Goal: Use online tool/utility: Utilize a website feature to perform a specific function

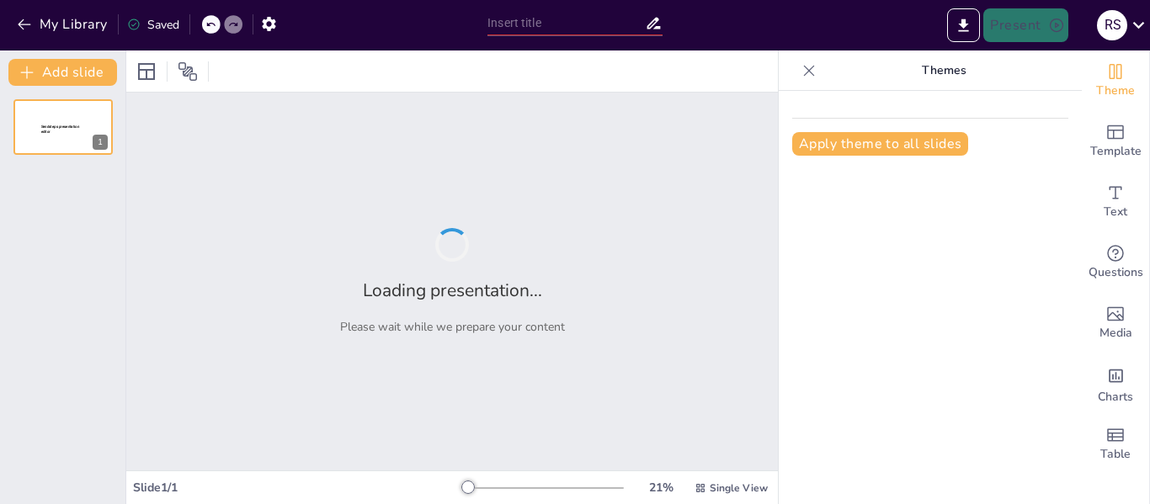
type input "FORMATO de TEXTO"
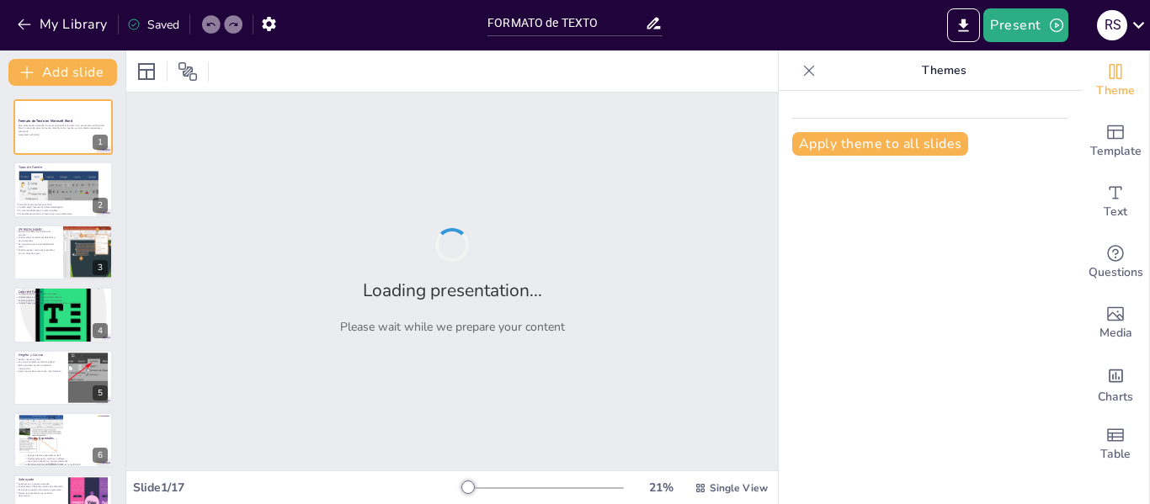
checkbox input "true"
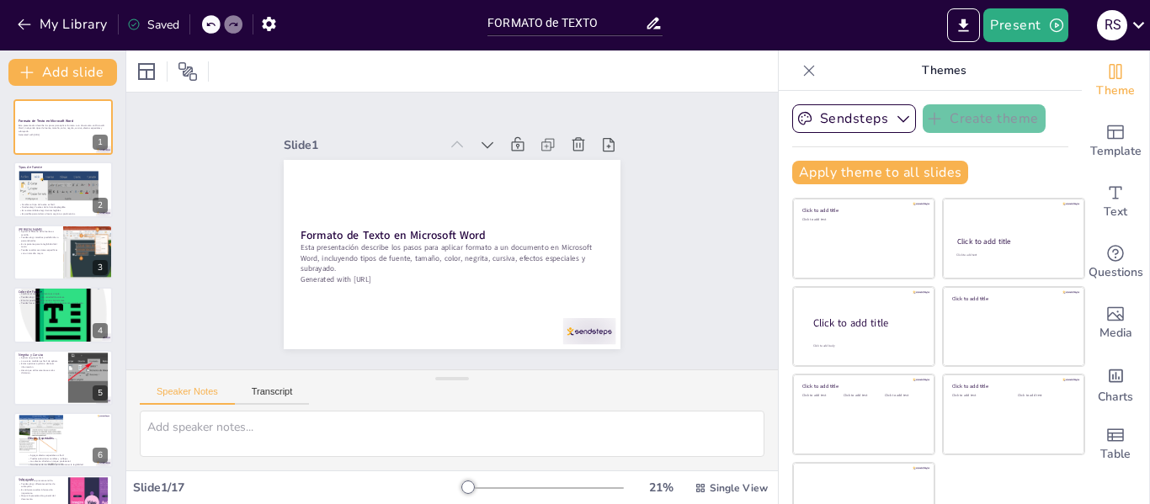
checkbox input "true"
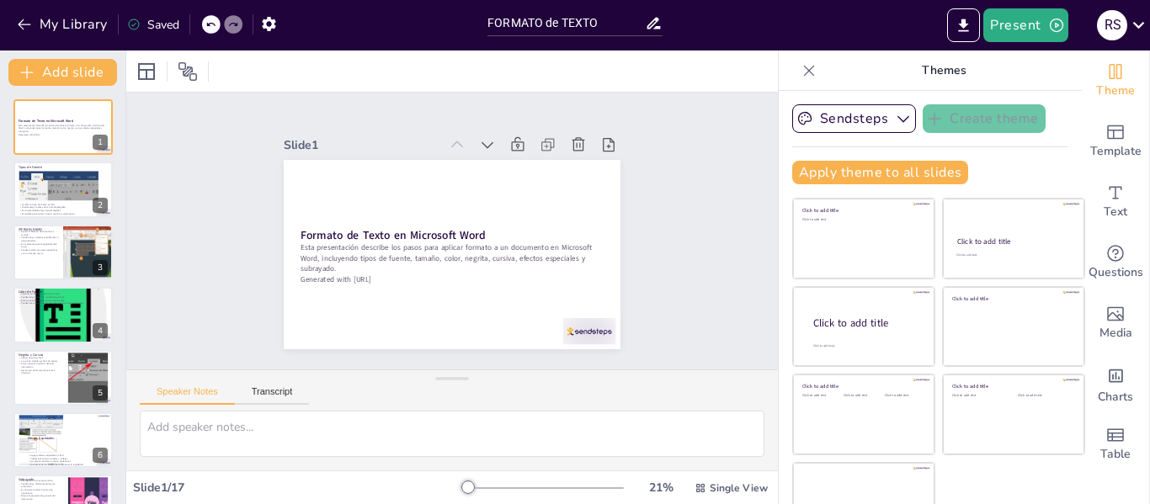
checkbox input "true"
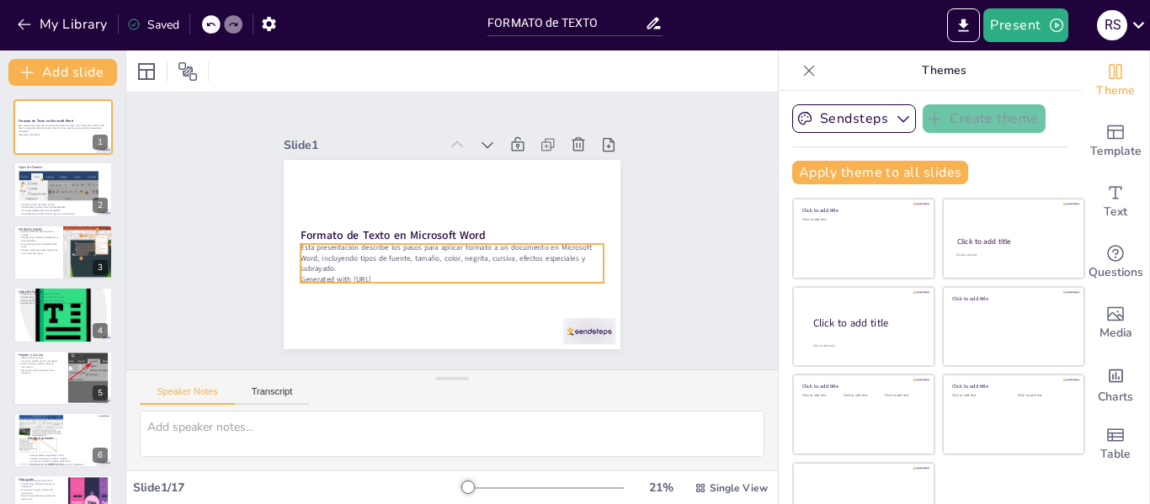
checkbox input "true"
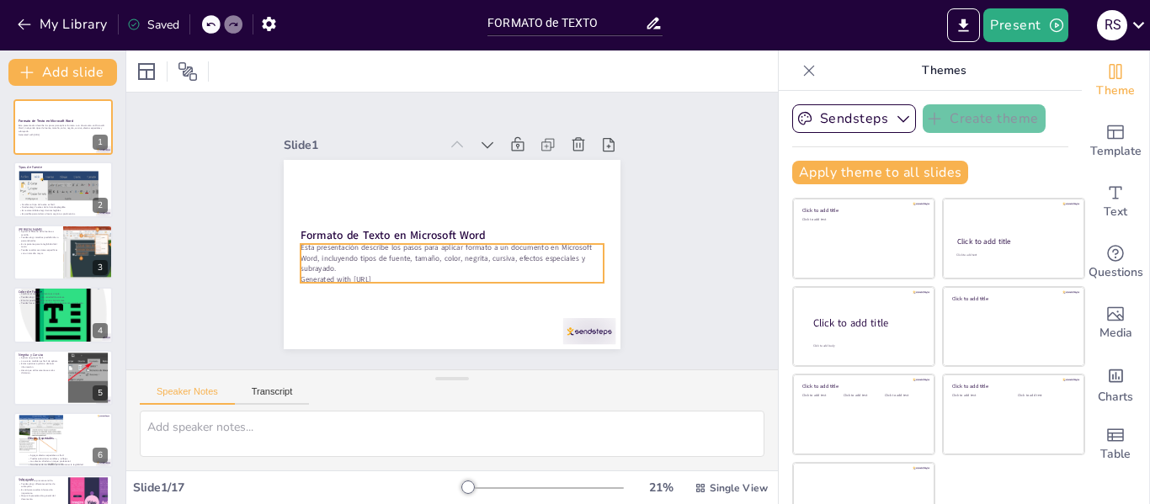
checkbox input "true"
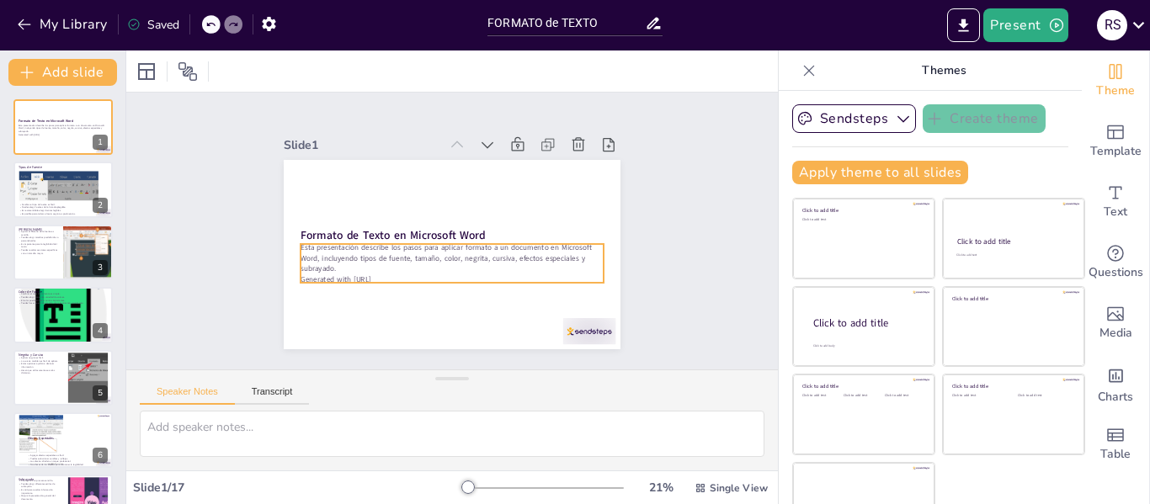
checkbox input "true"
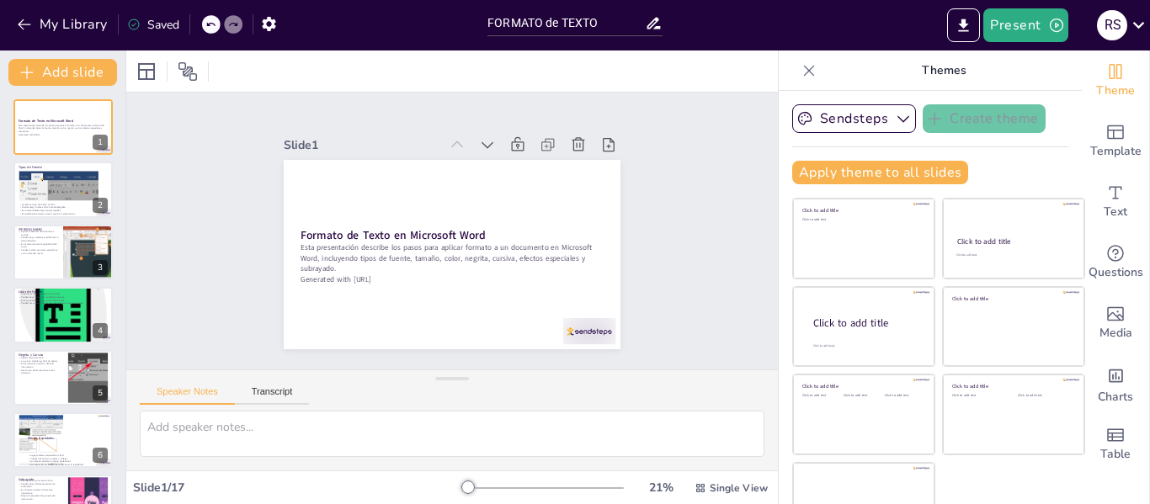
checkbox input "true"
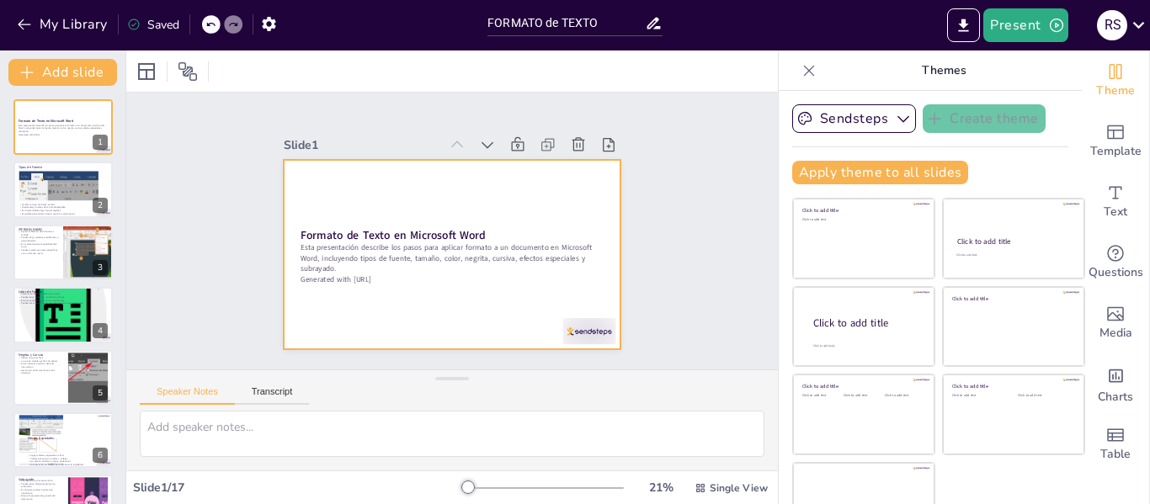
checkbox input "true"
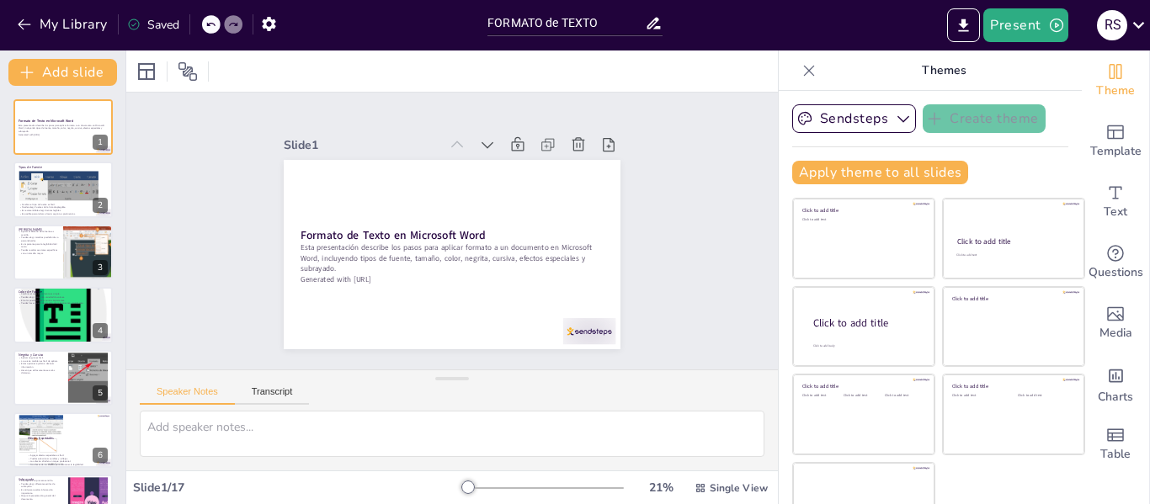
checkbox input "true"
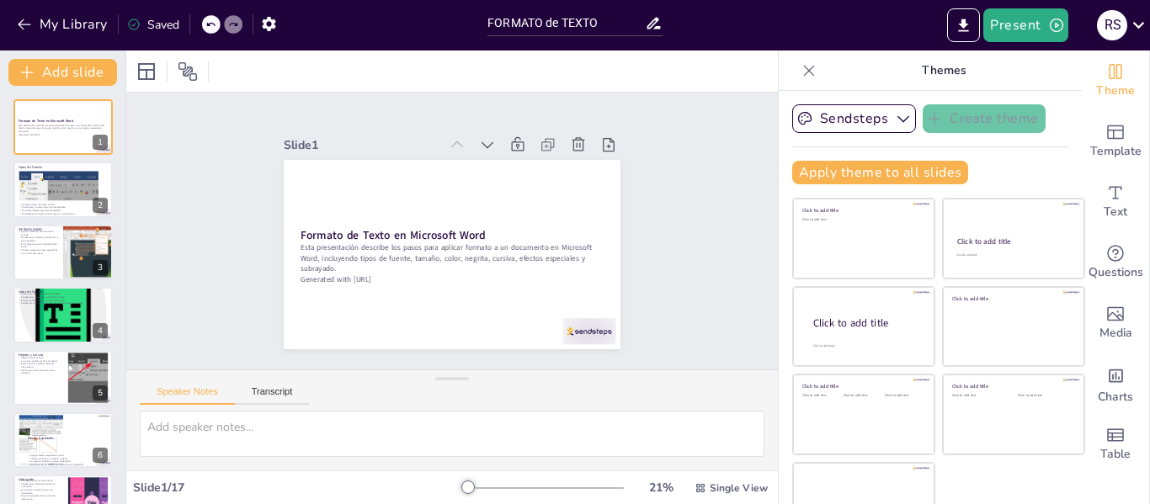
checkbox input "true"
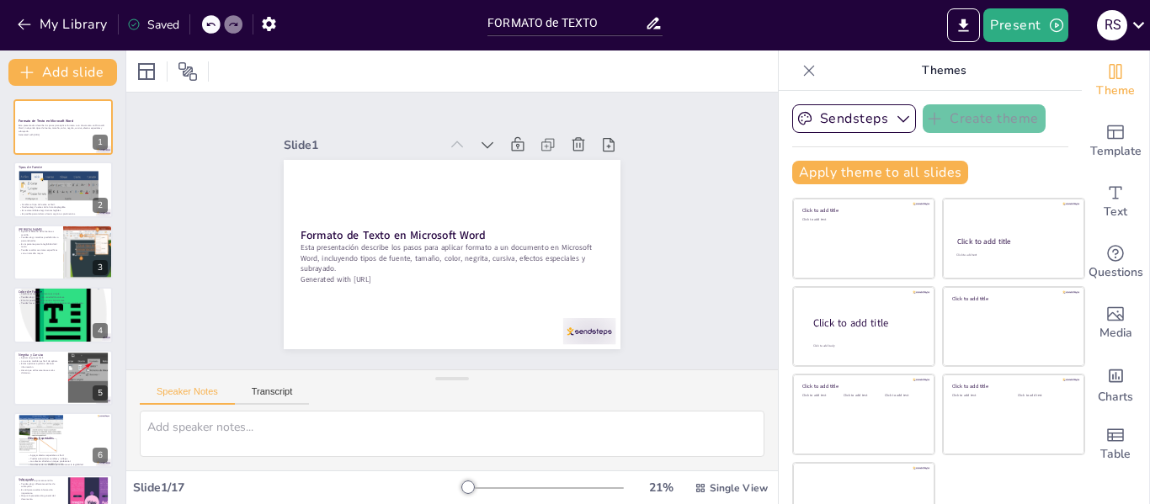
checkbox input "true"
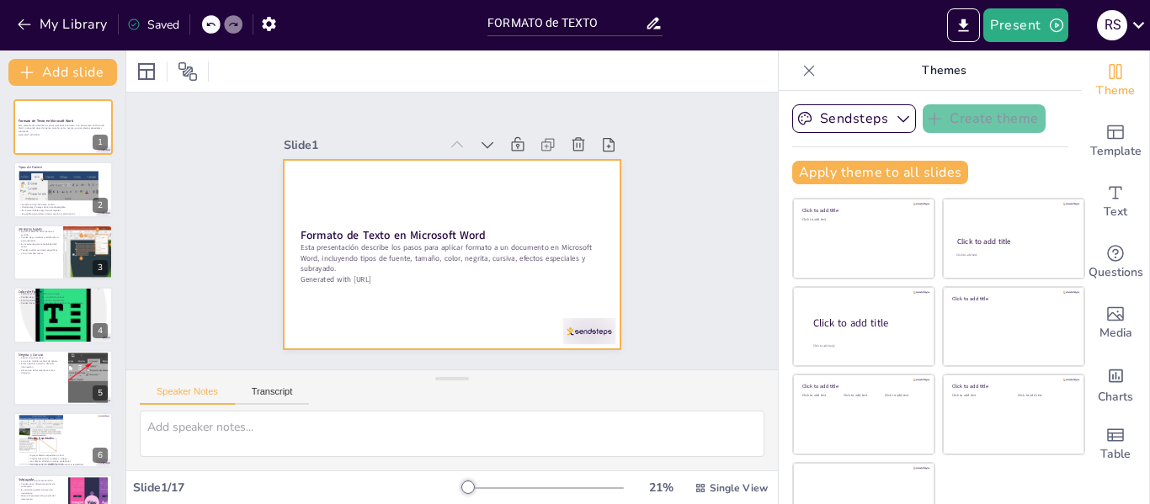
checkbox input "true"
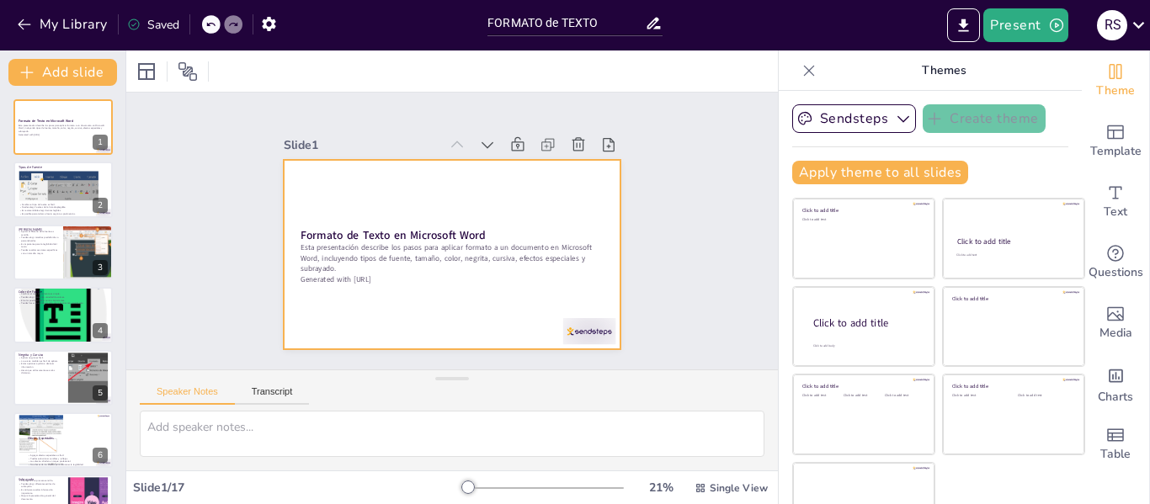
checkbox input "true"
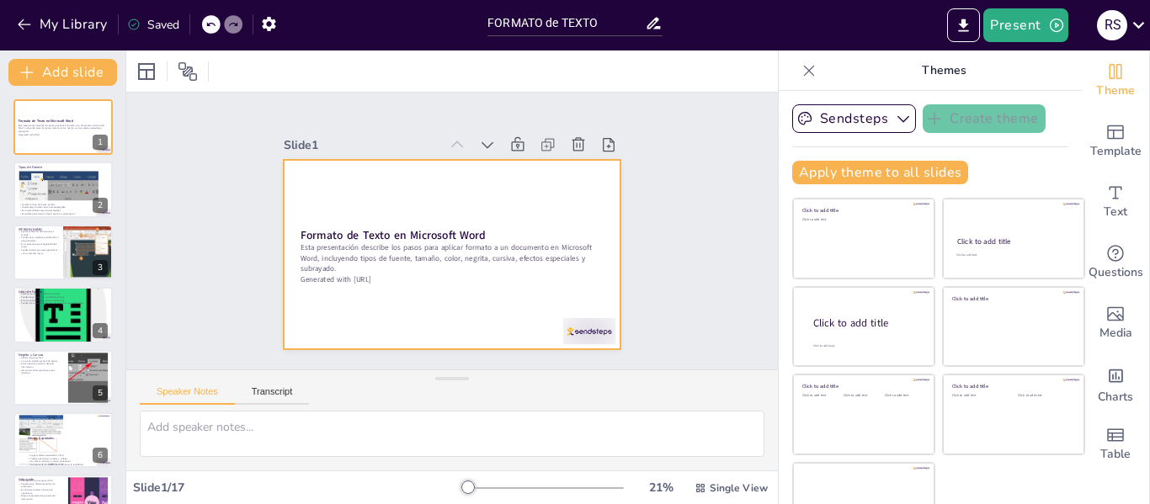
checkbox input "true"
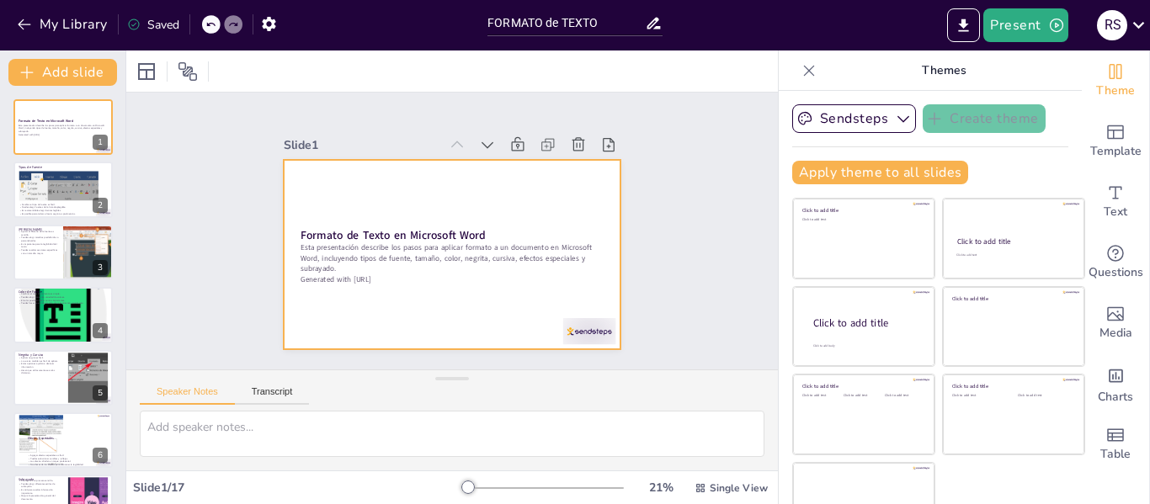
checkbox input "true"
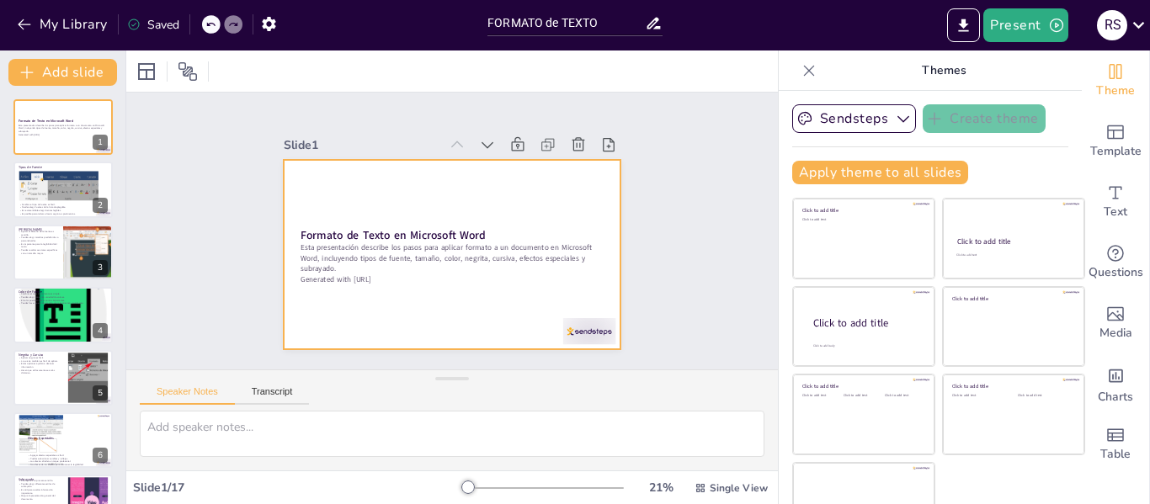
checkbox input "true"
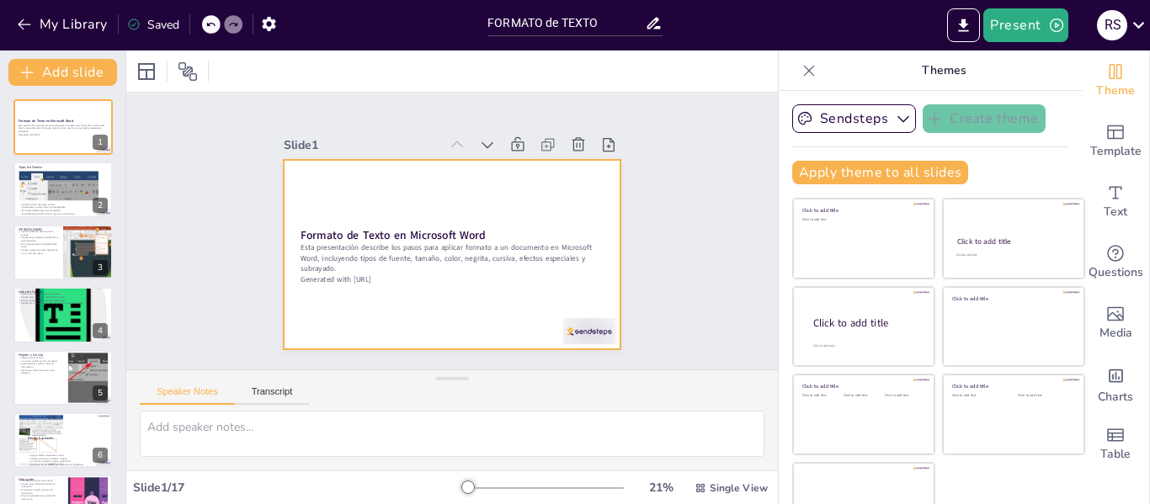
checkbox input "true"
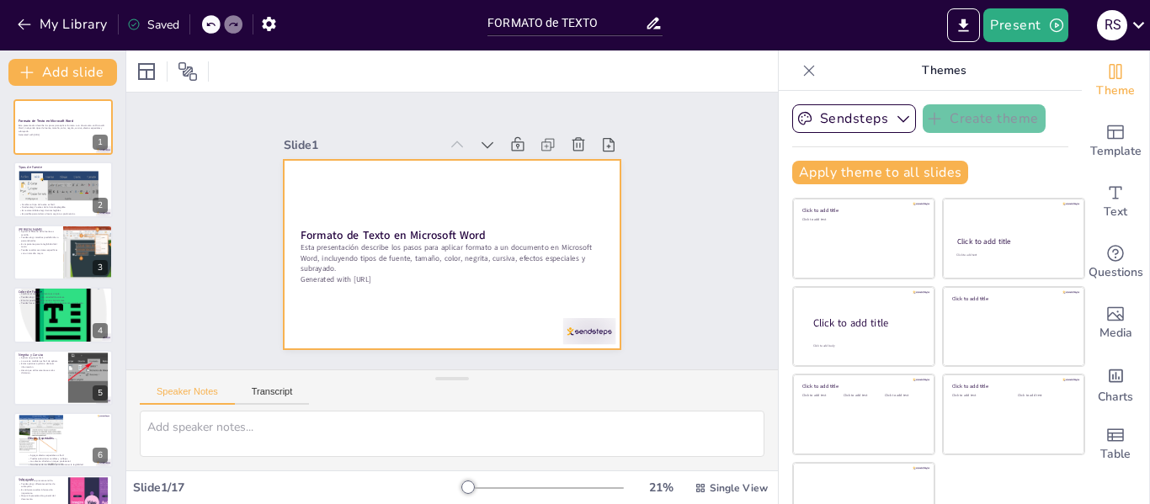
checkbox input "true"
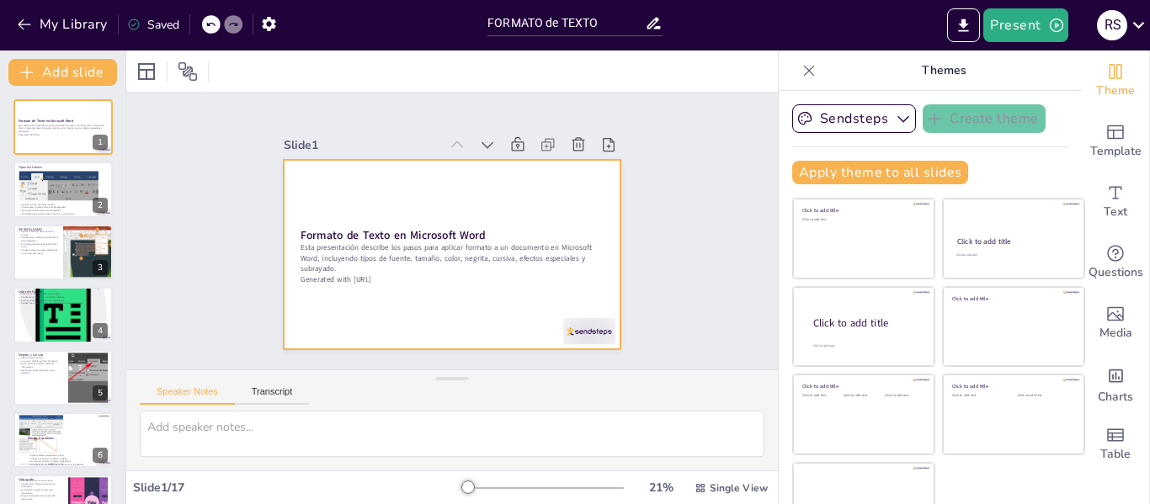
checkbox input "true"
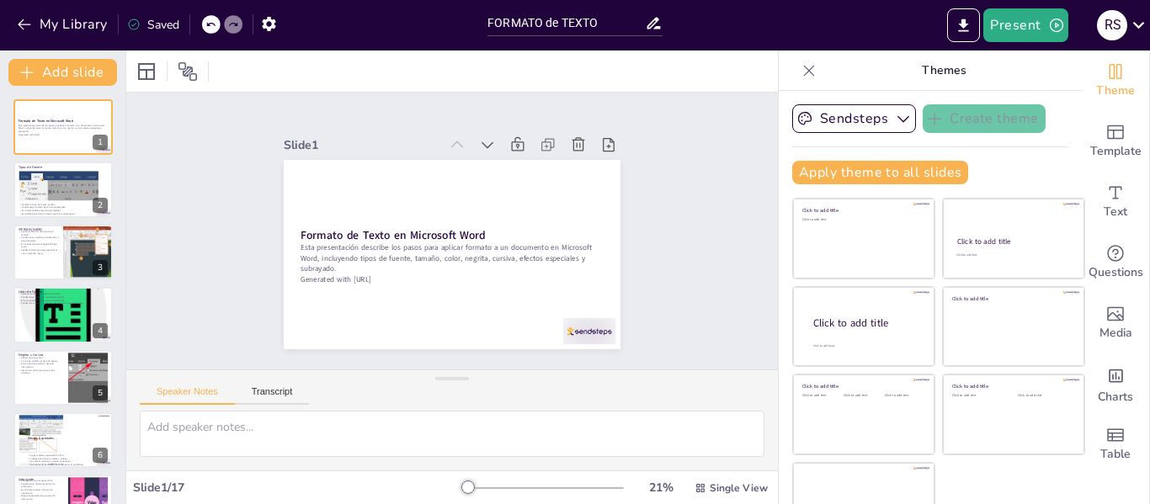
checkbox input "true"
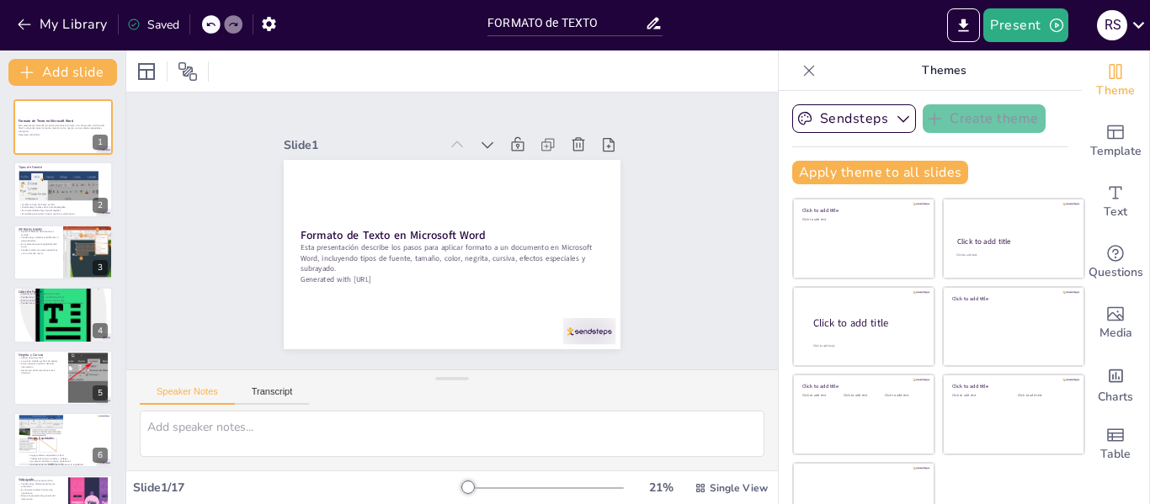
checkbox input "true"
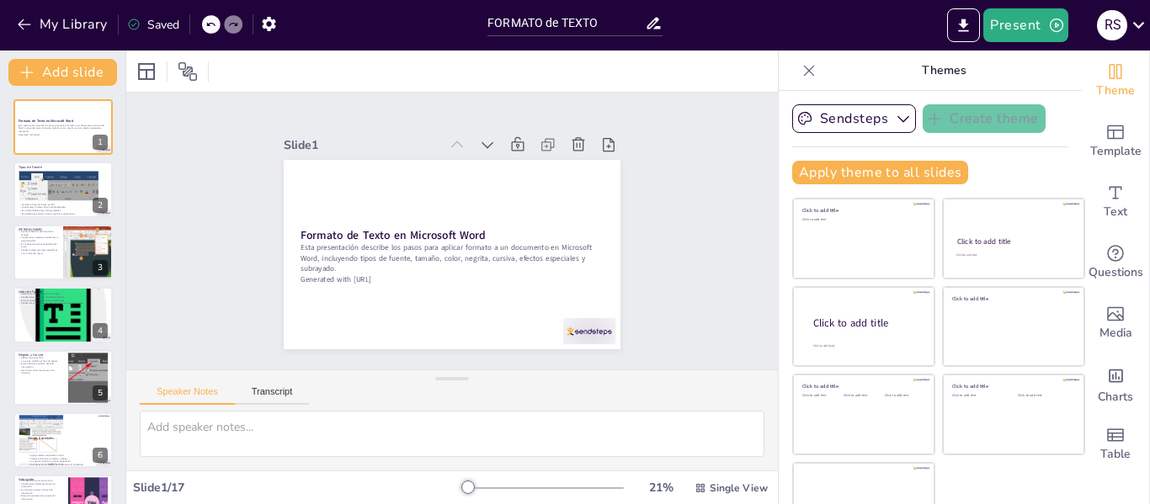
checkbox input "true"
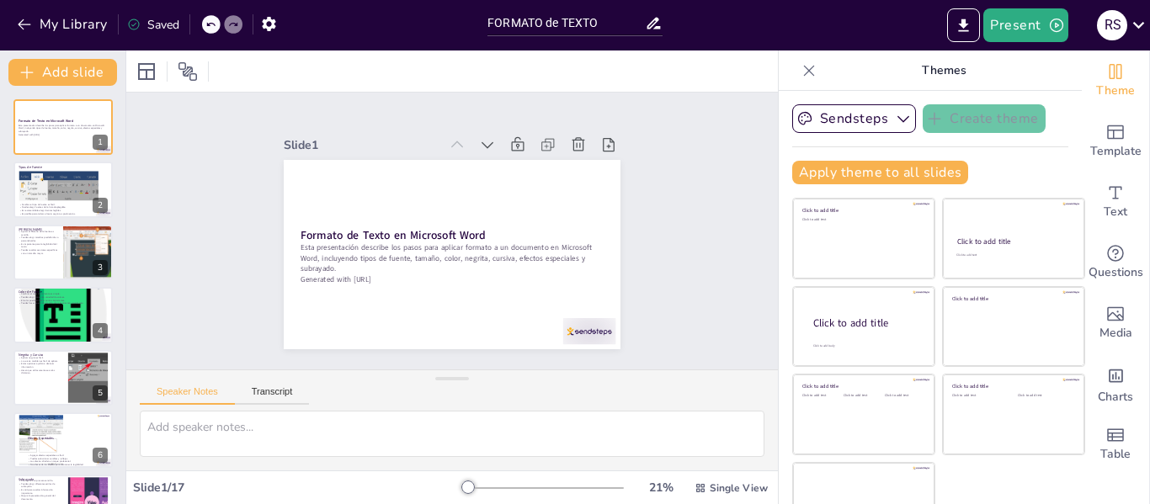
checkbox input "true"
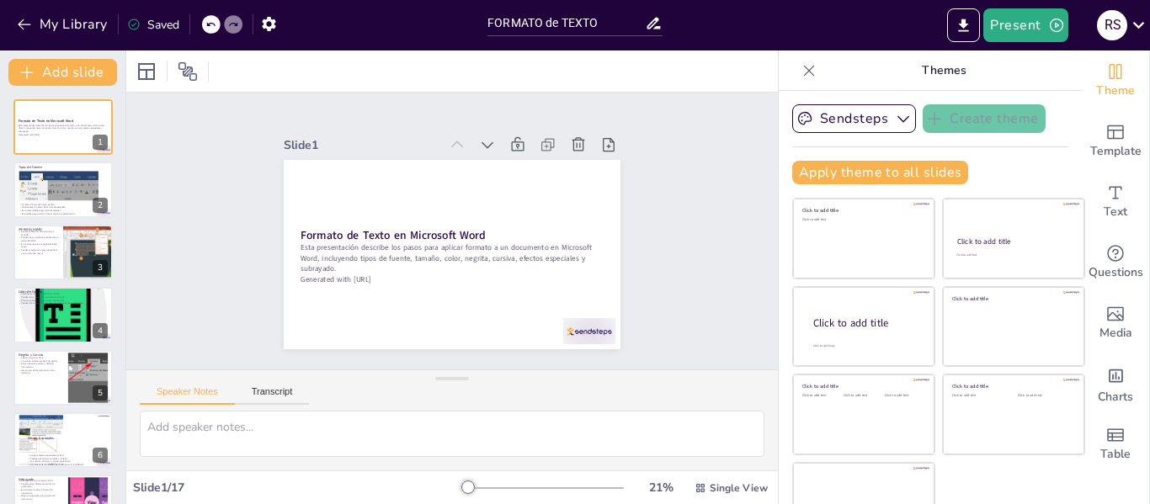
checkbox input "true"
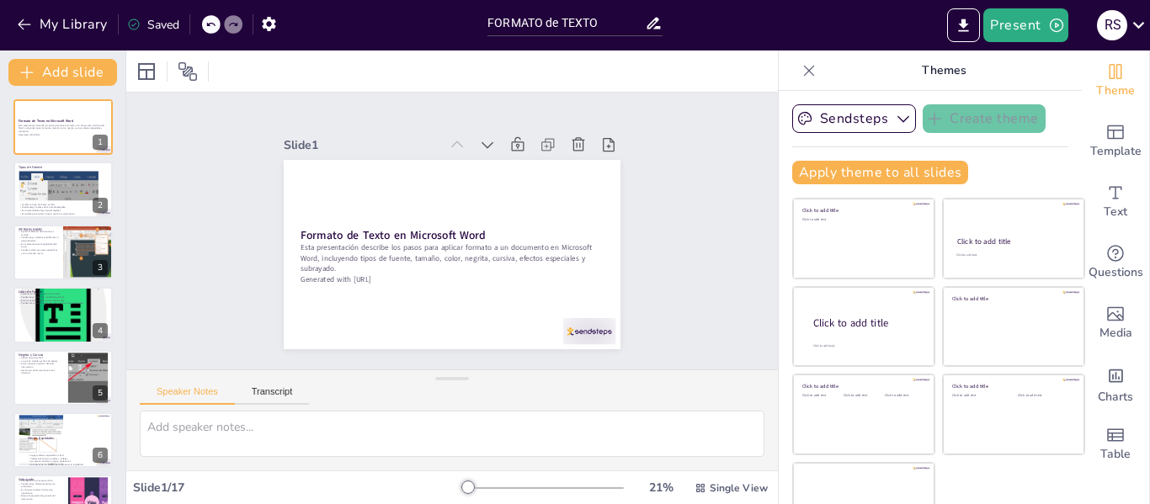
checkbox input "true"
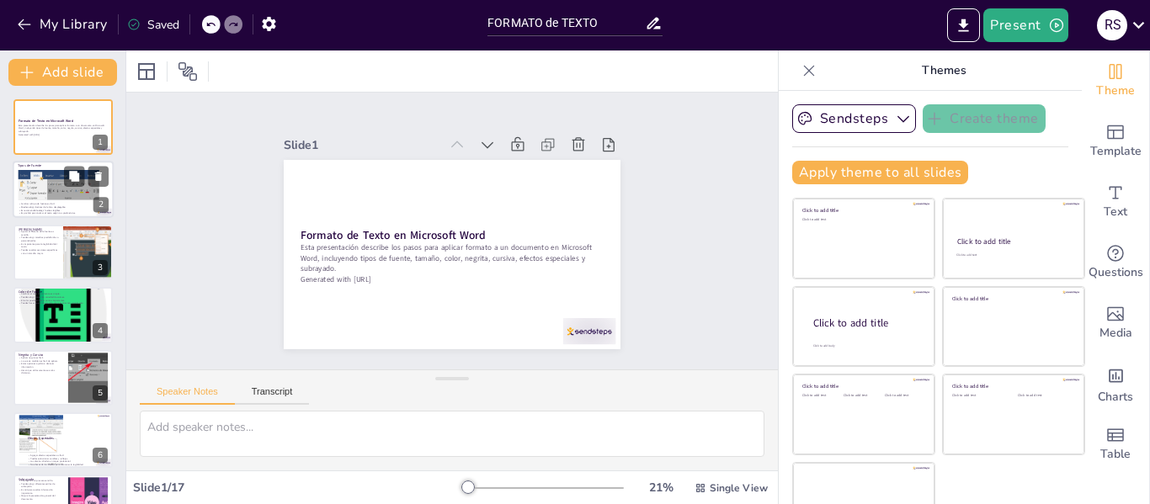
checkbox input "true"
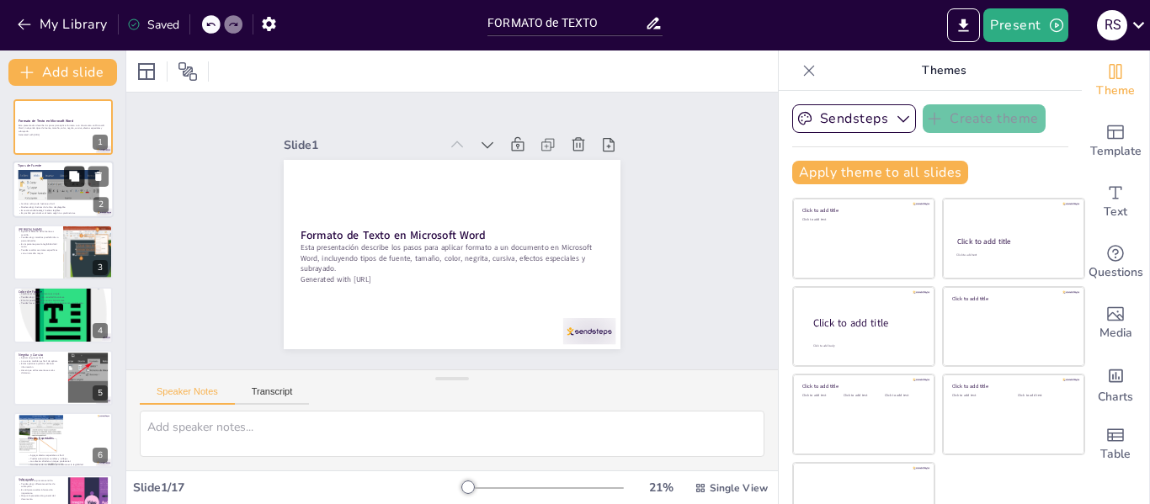
checkbox input "true"
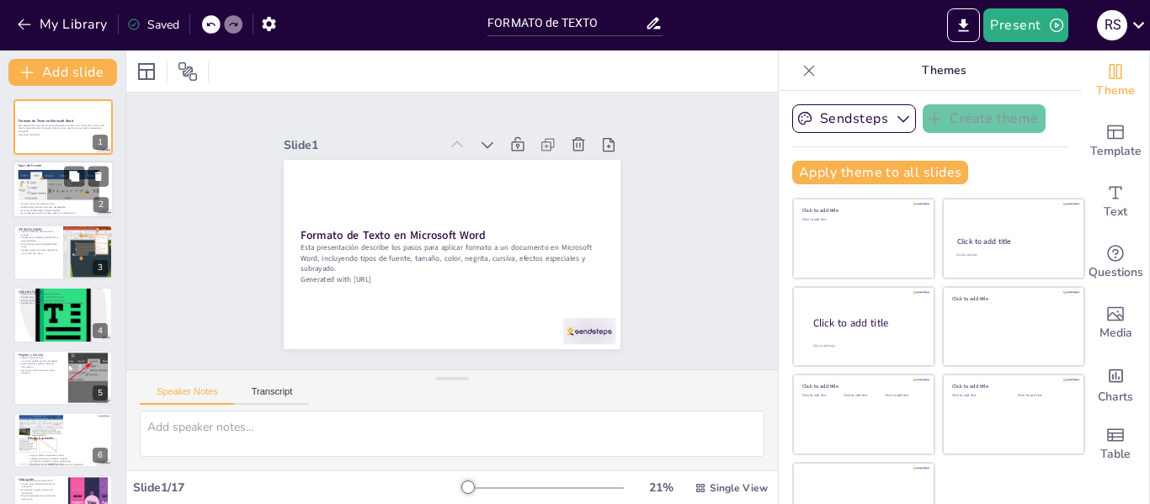
checkbox input "true"
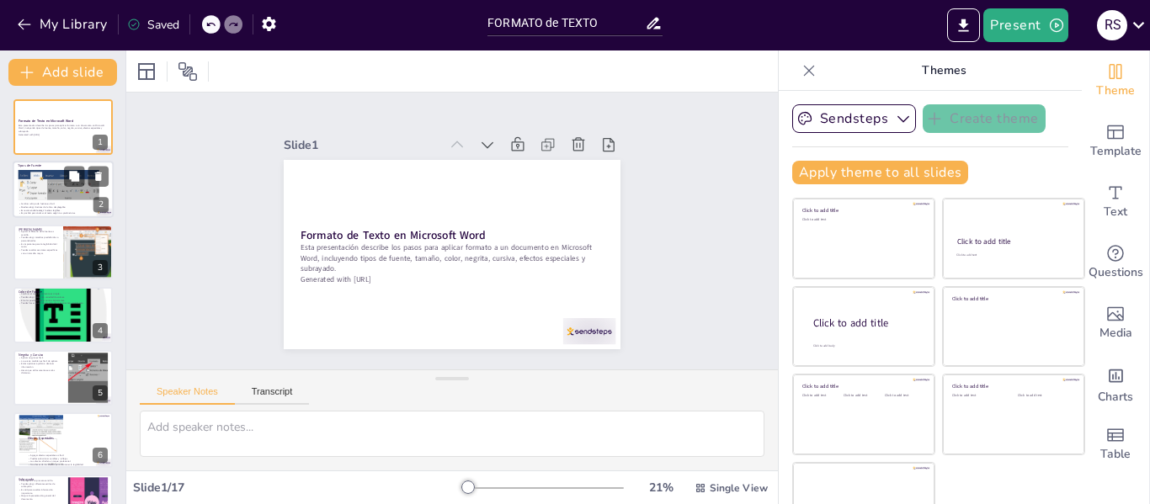
checkbox input "true"
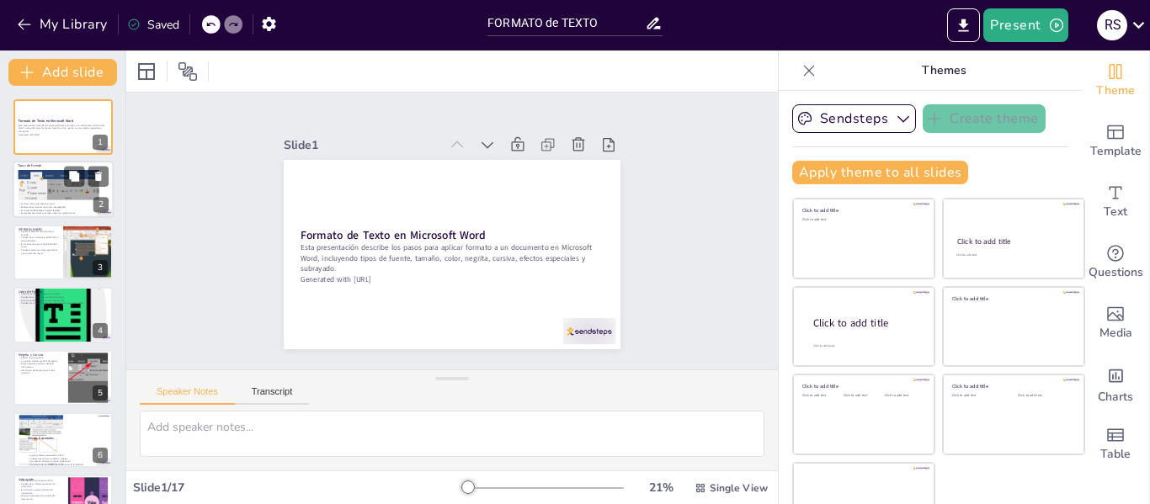
checkbox input "true"
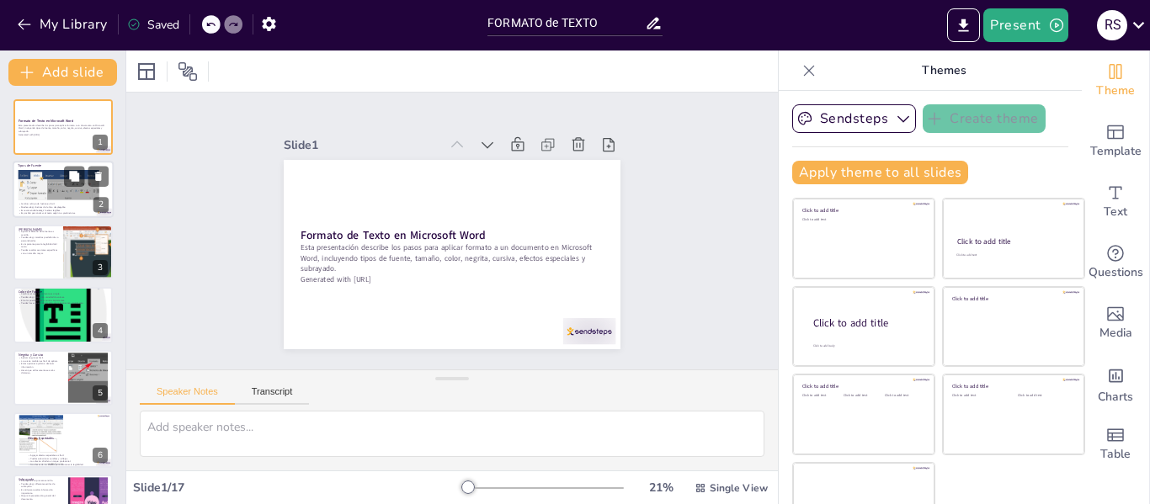
checkbox input "true"
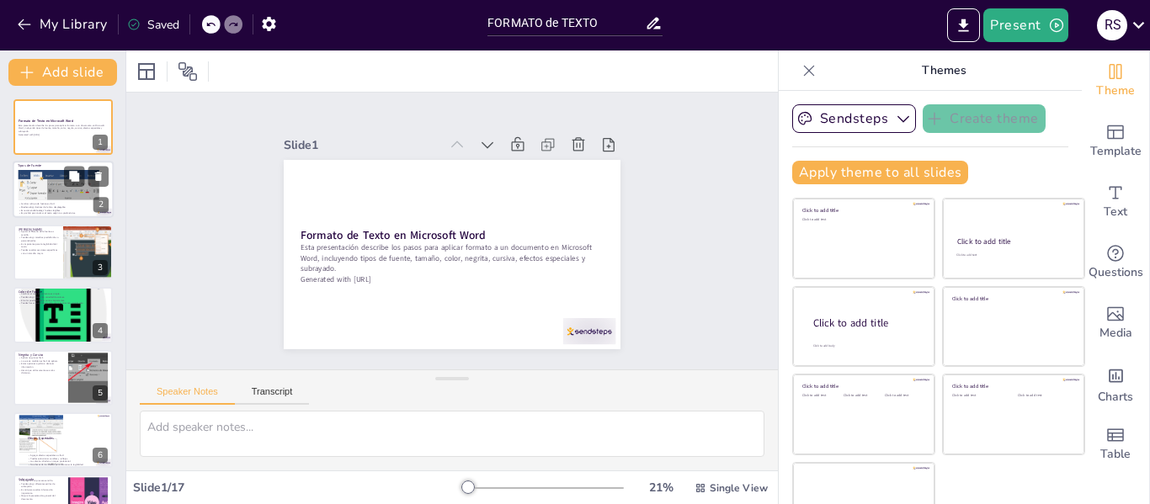
checkbox input "true"
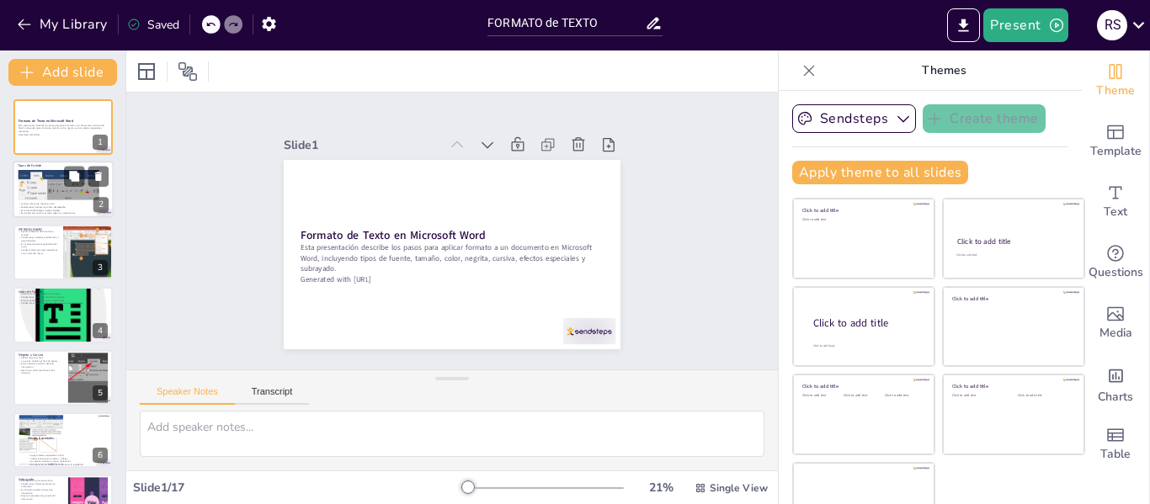
checkbox input "true"
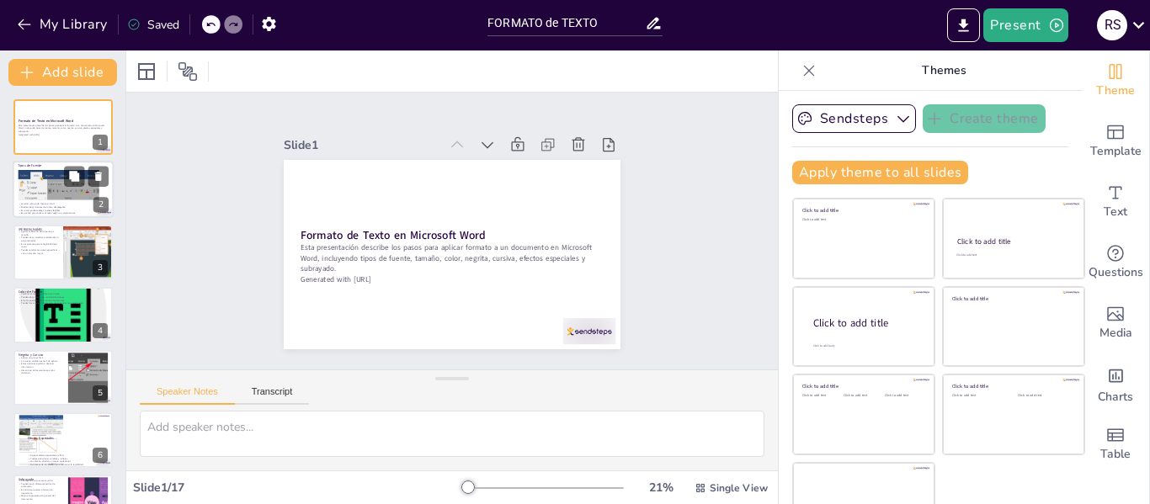
checkbox input "true"
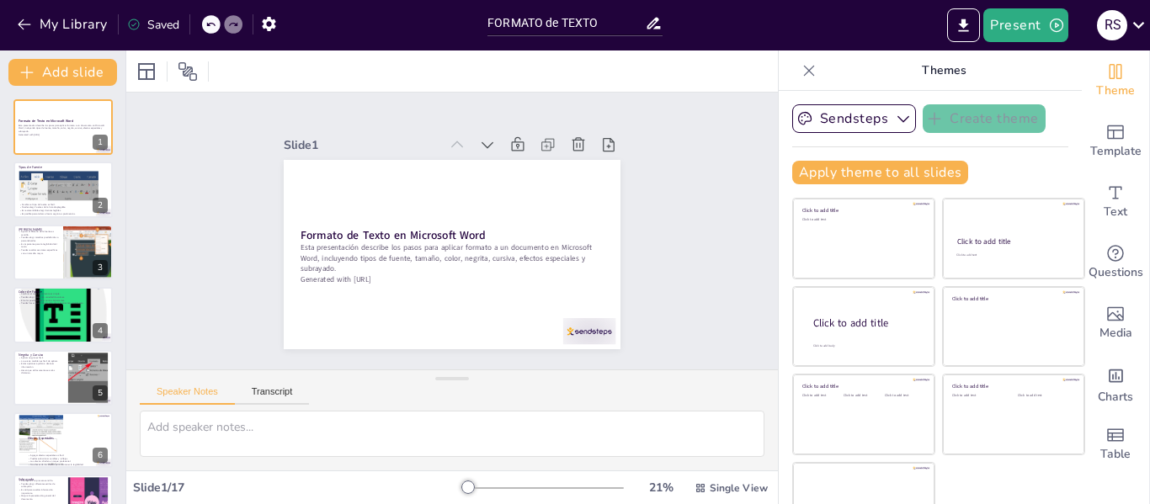
checkbox input "true"
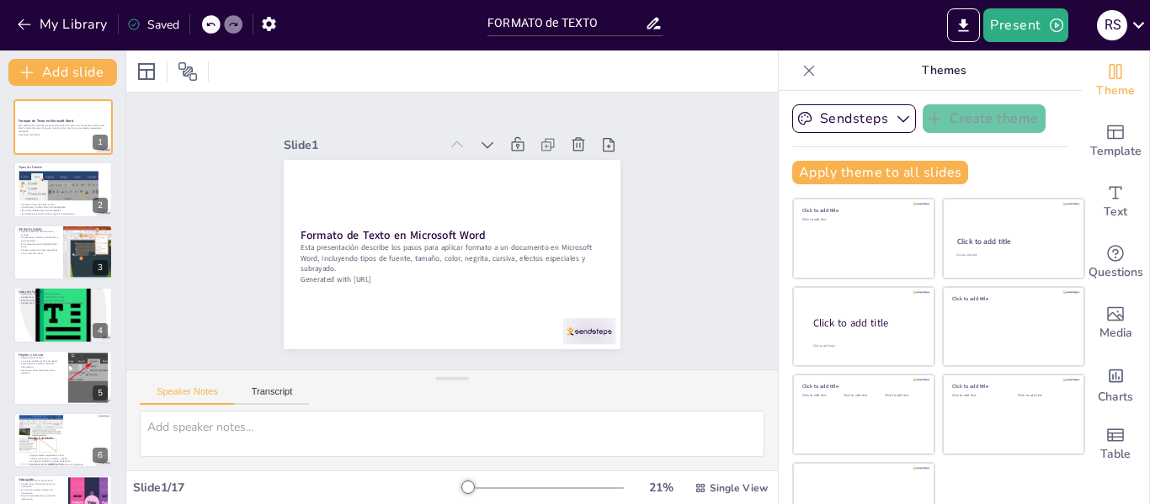
checkbox input "true"
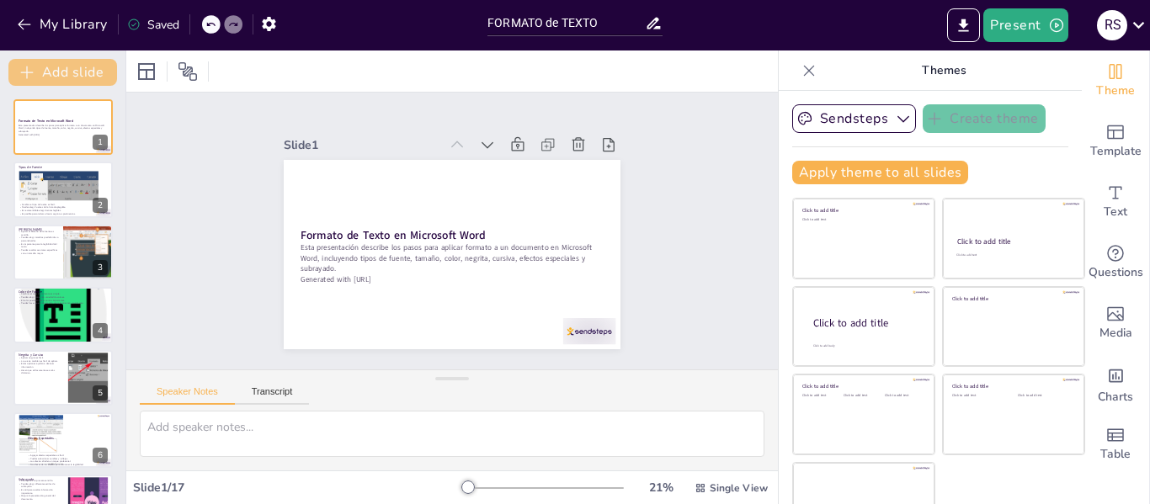
checkbox input "true"
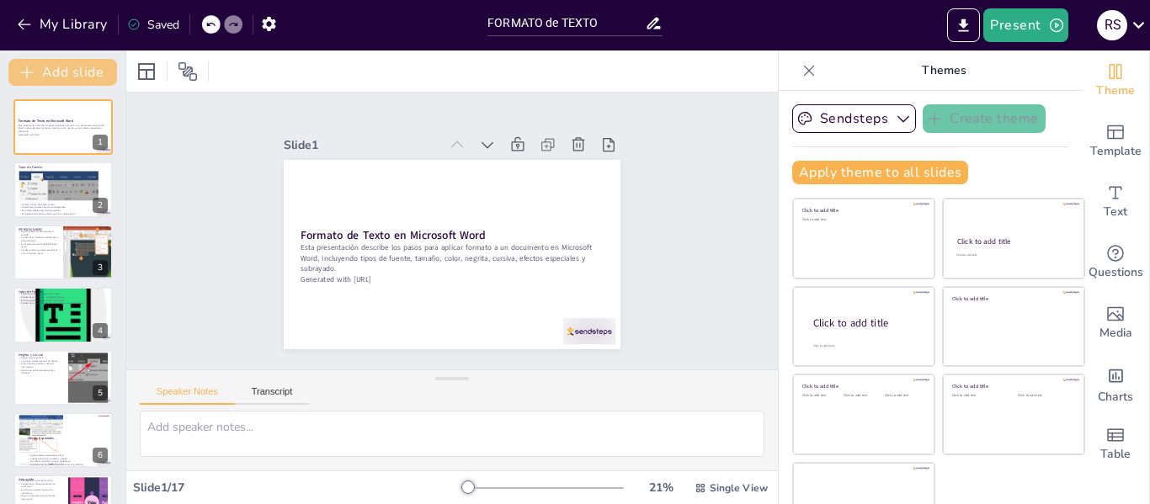
checkbox input "true"
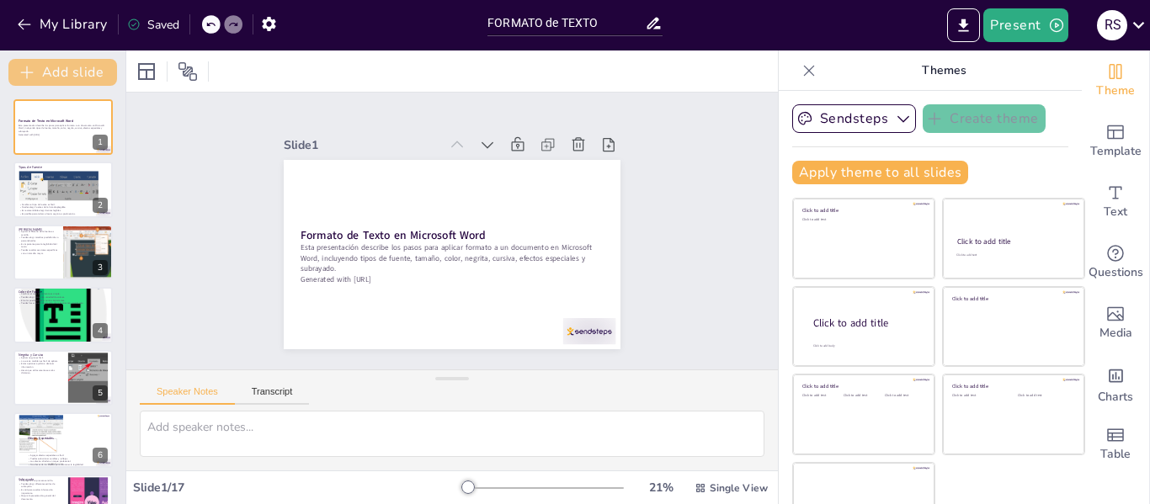
checkbox input "true"
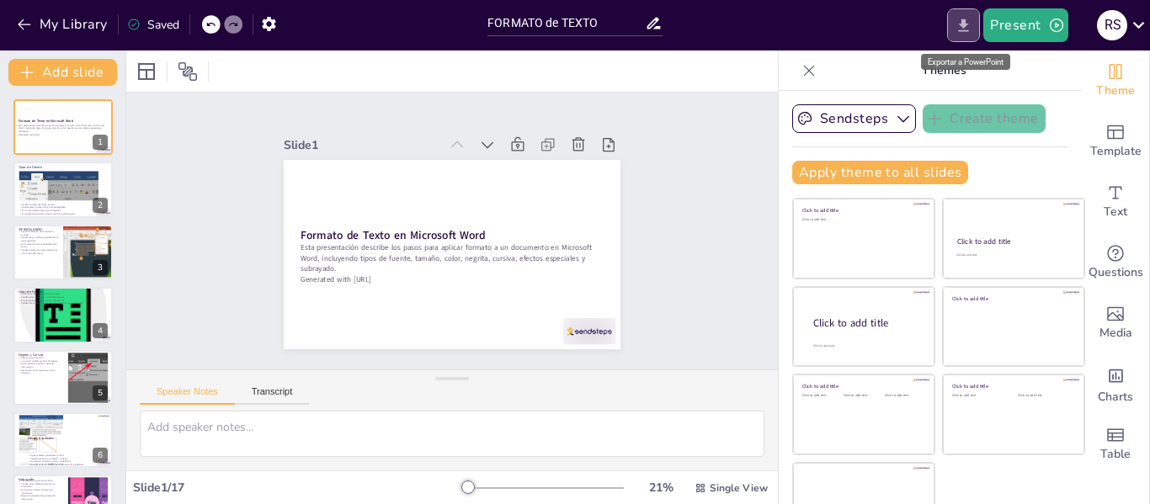
click at [965, 29] on icon "Export to PowerPoint" at bounding box center [963, 26] width 18 height 18
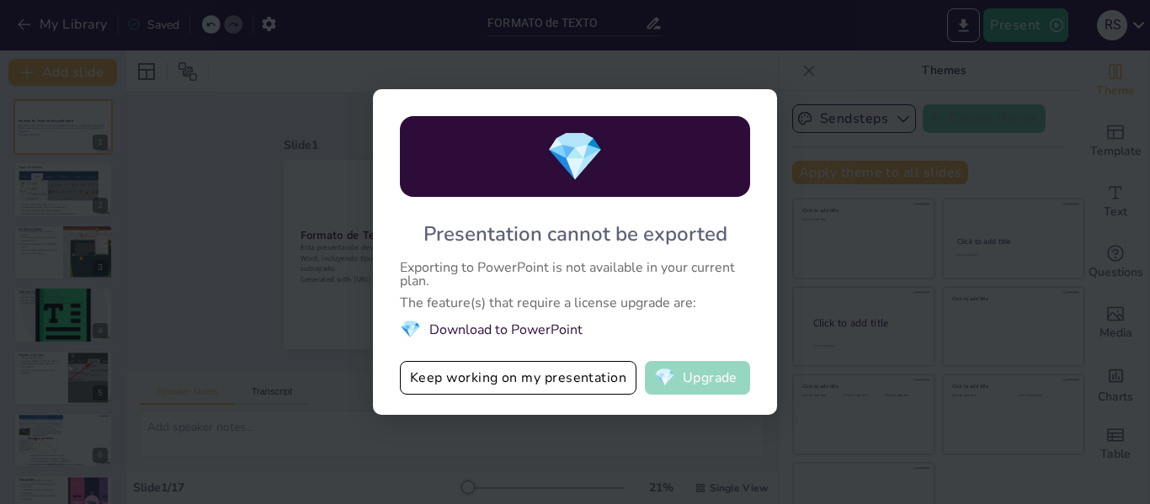
click at [715, 375] on button "💎 Upgrade" at bounding box center [697, 378] width 105 height 34
checkbox input "true"
